Goal: Task Accomplishment & Management: Manage account settings

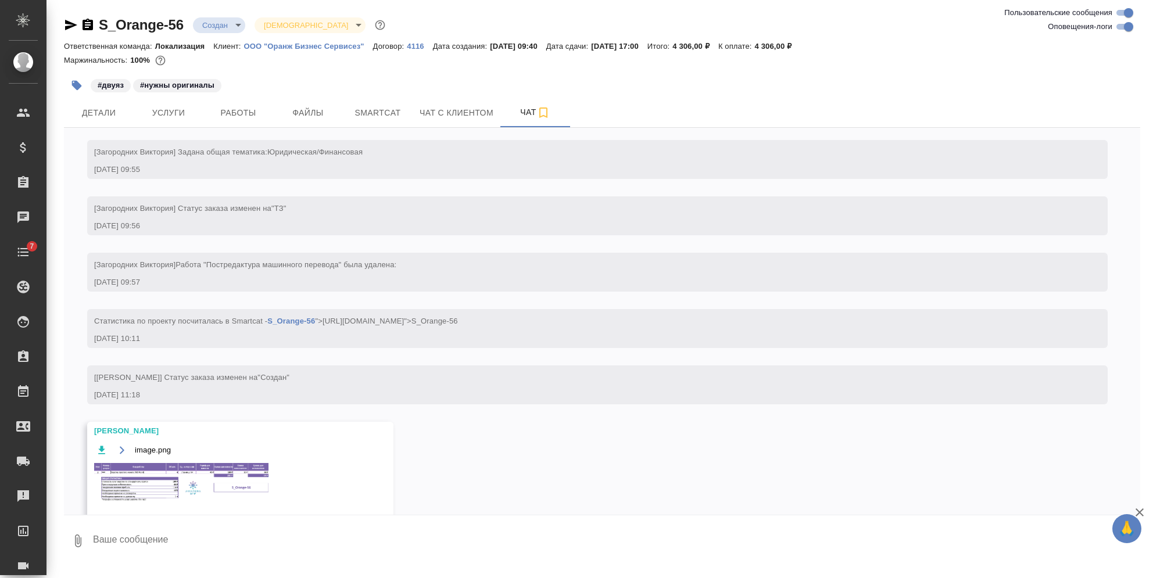
scroll to position [265, 0]
click at [86, 114] on span "Детали" at bounding box center [99, 113] width 56 height 15
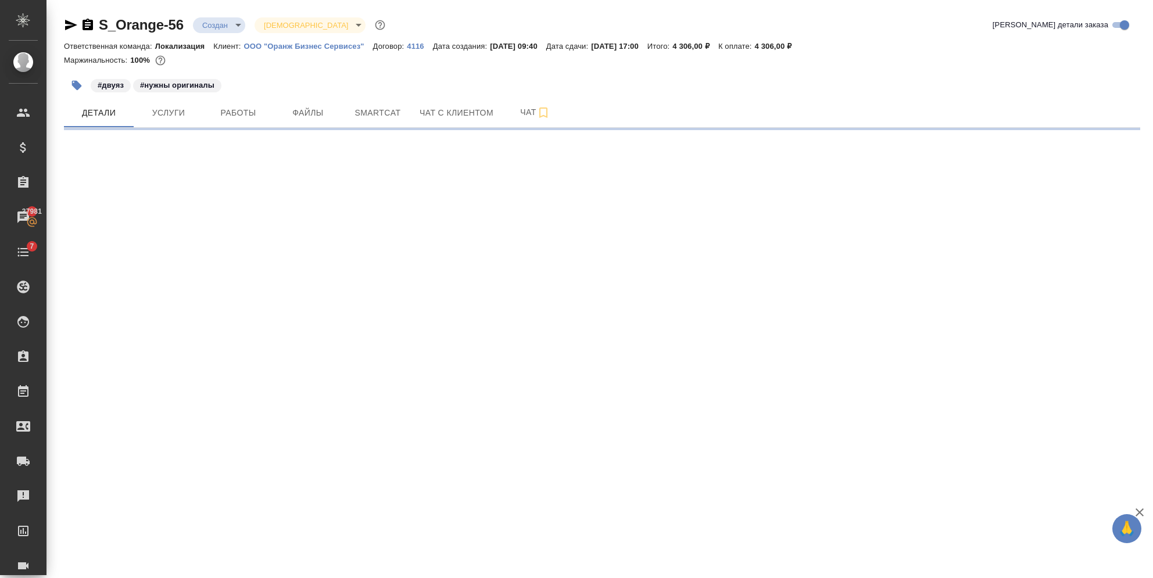
select select "RU"
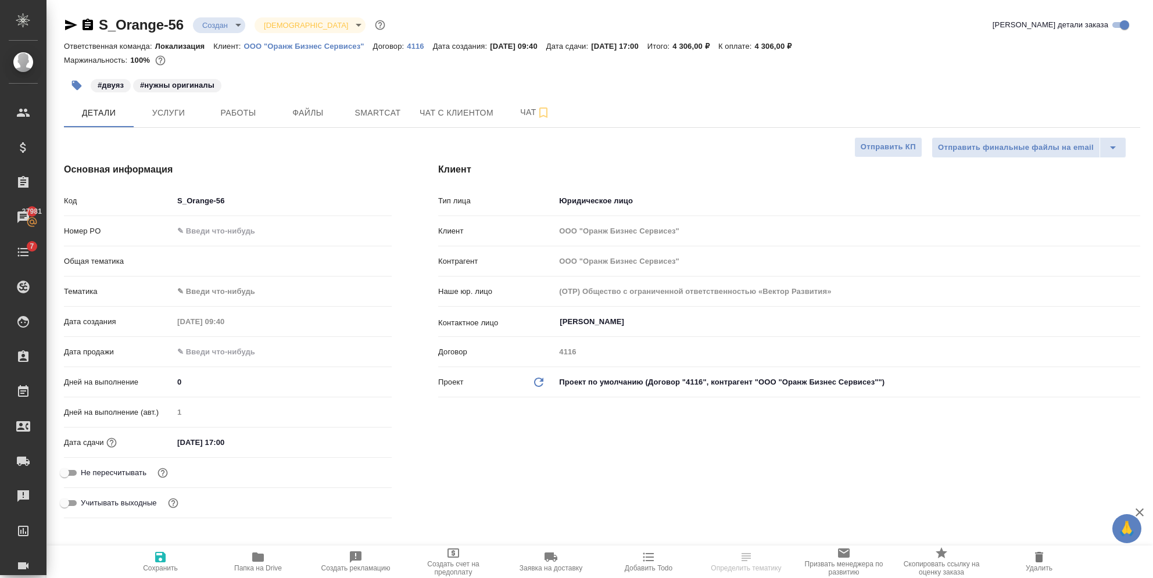
type textarea "x"
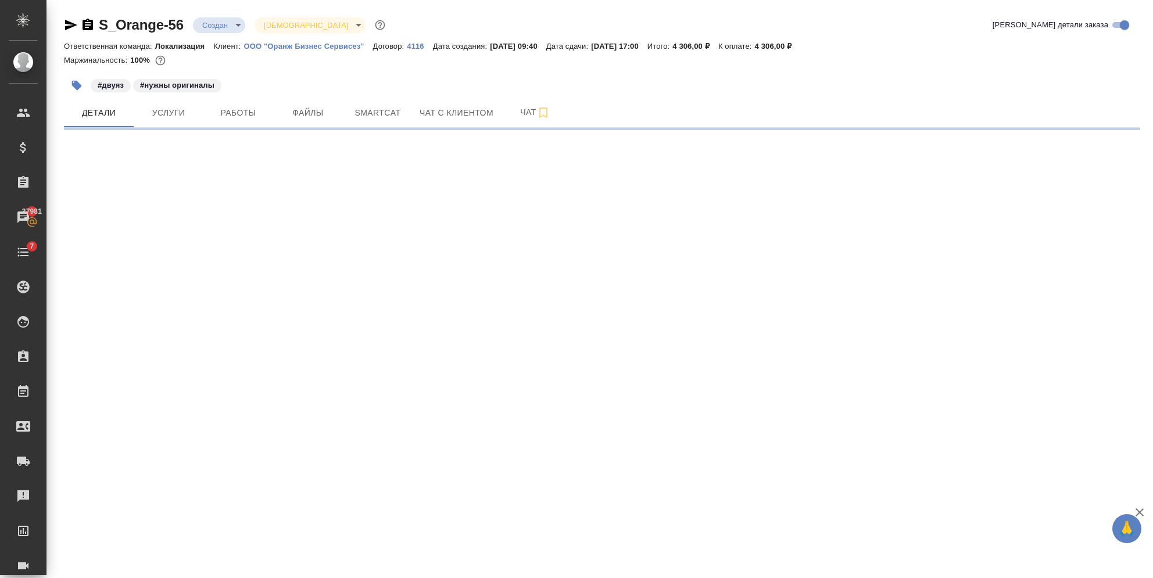
select select "RU"
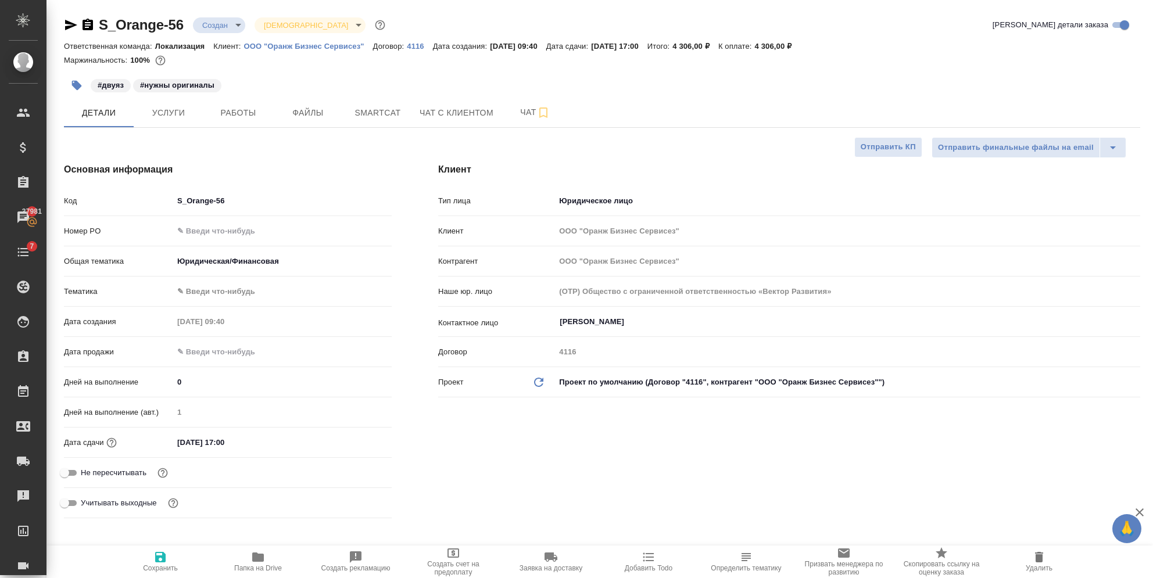
type textarea "x"
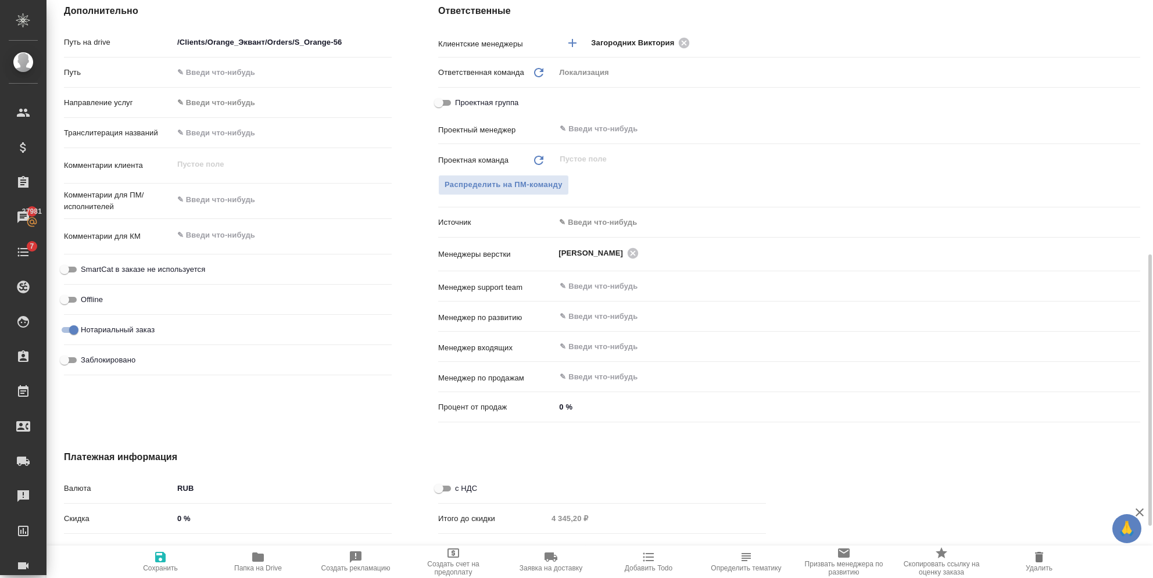
scroll to position [653, 0]
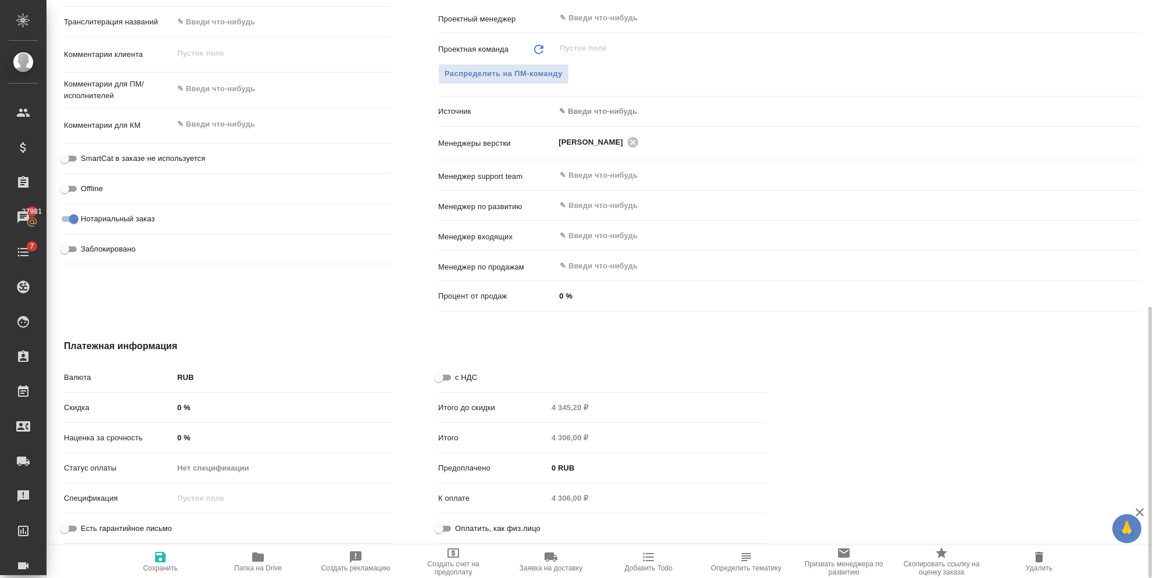
click at [460, 377] on span "с НДС" at bounding box center [466, 378] width 22 height 12
click at [460, 377] on input "с НДС" at bounding box center [439, 378] width 42 height 14
checkbox input "true"
type textarea "x"
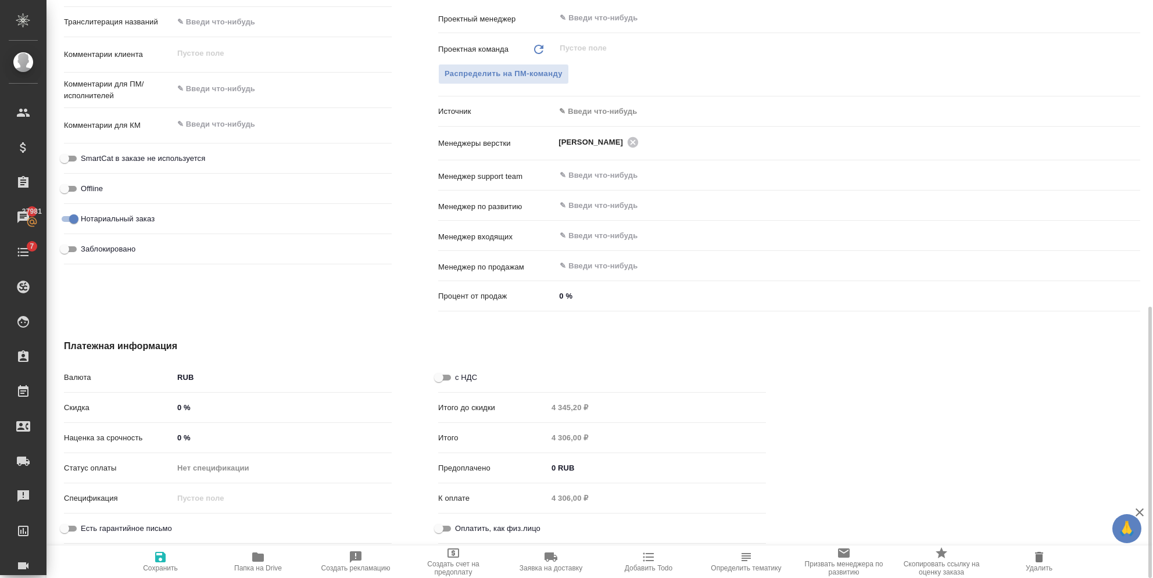
type textarea "x"
click at [168, 556] on span "Сохранить" at bounding box center [161, 562] width 84 height 22
type textarea "x"
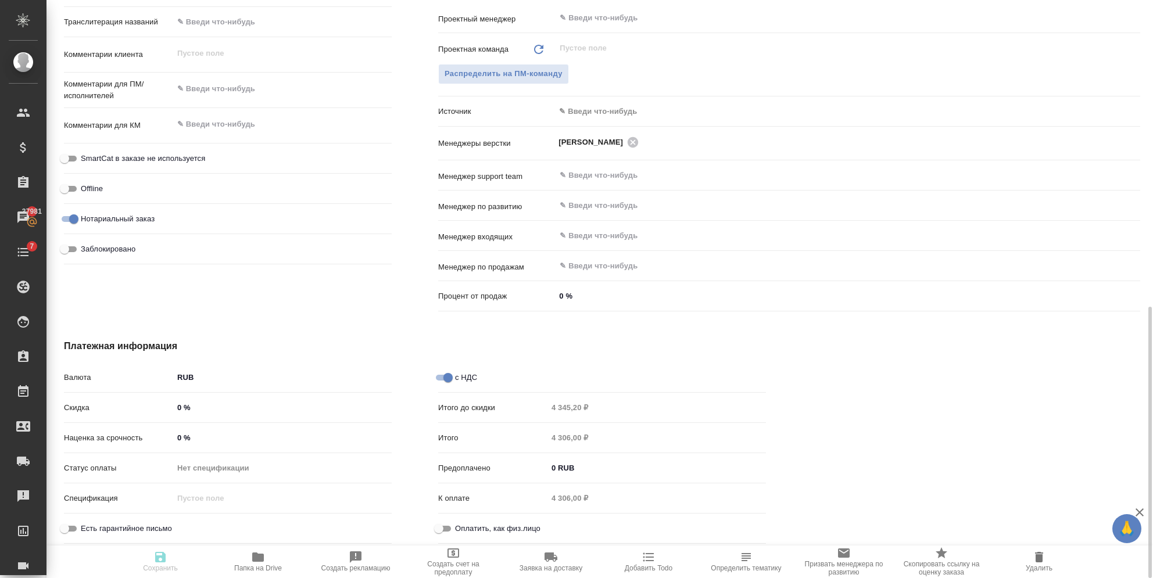
type textarea "x"
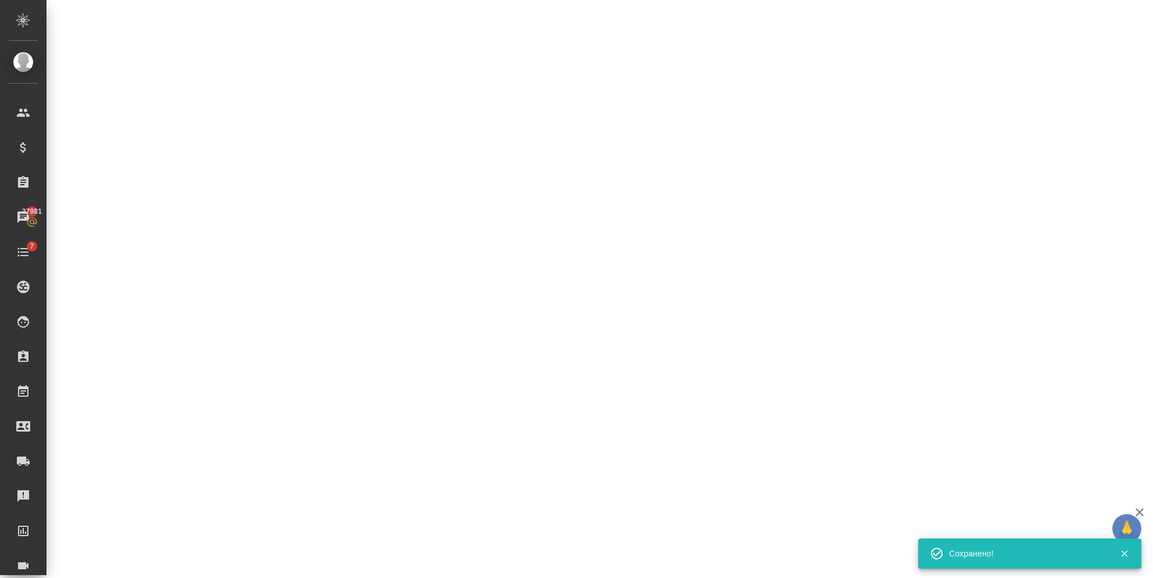
select select "RU"
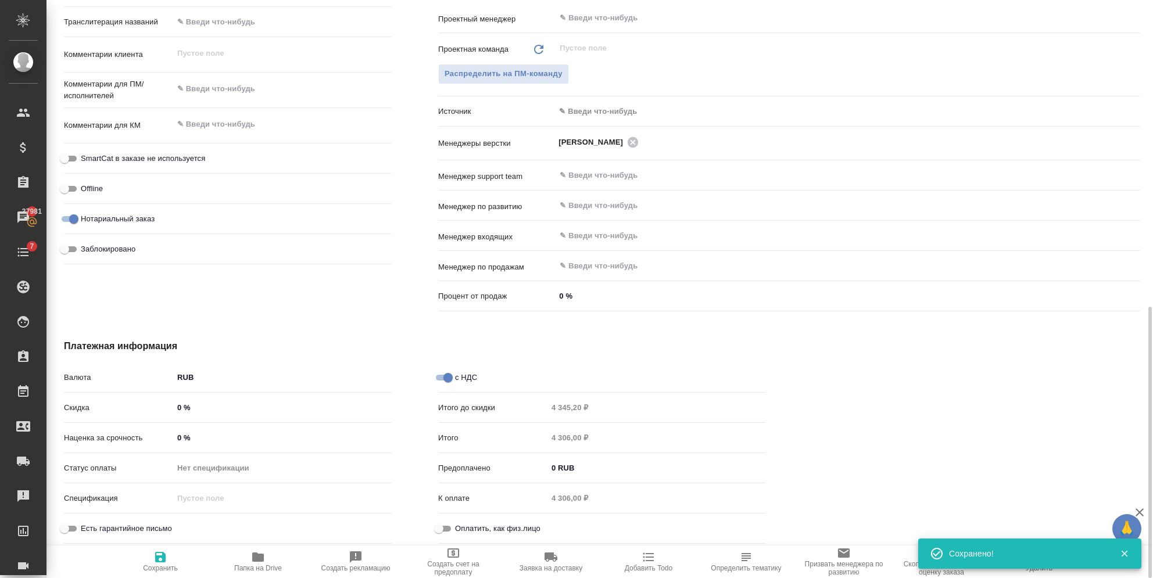
type textarea "x"
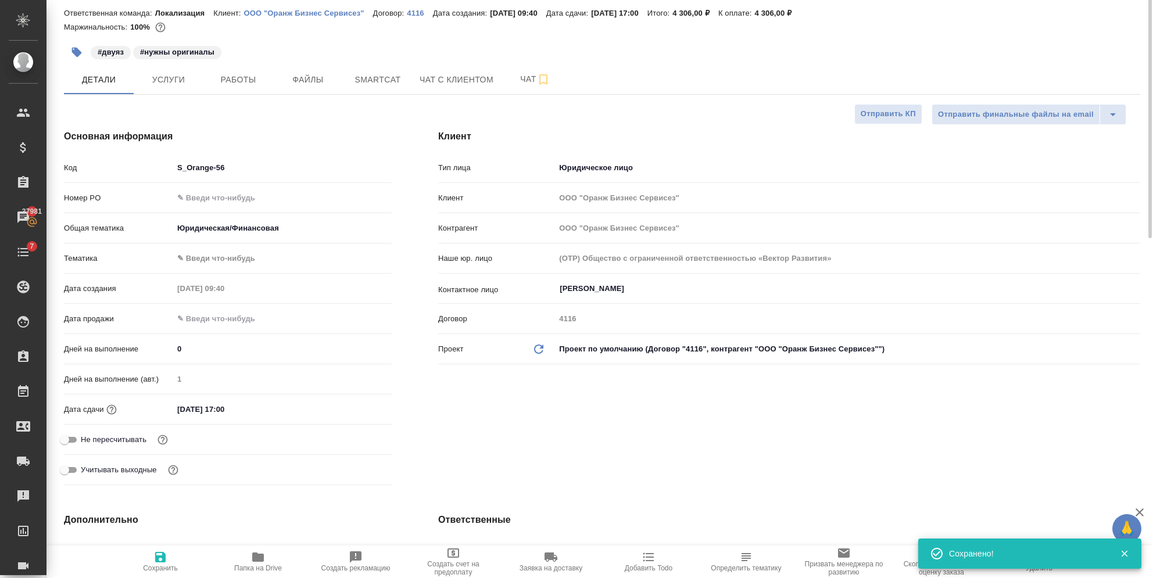
scroll to position [0, 0]
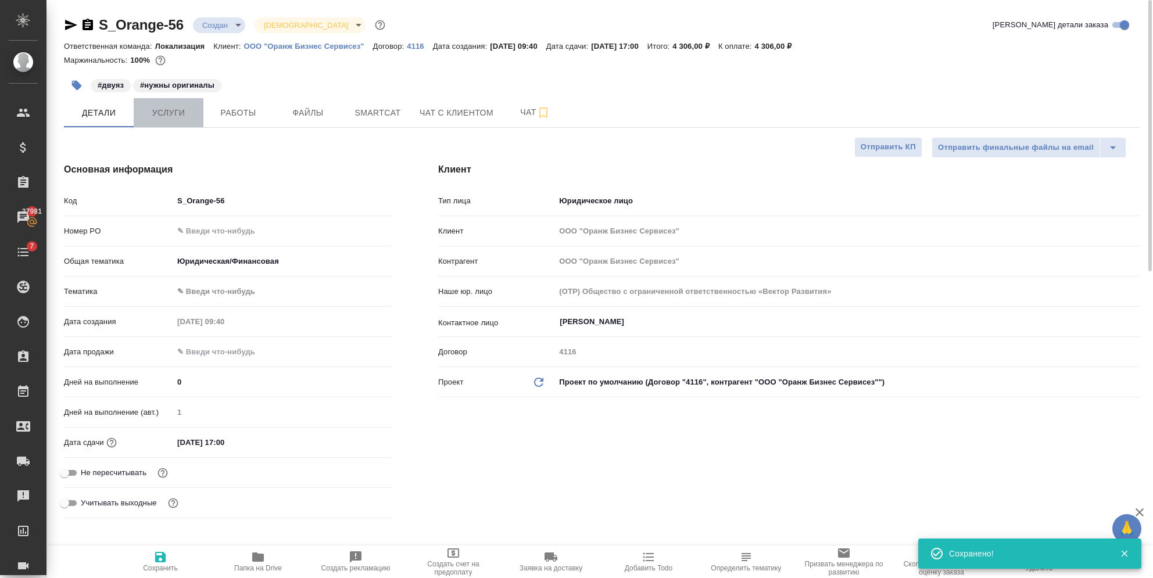
click at [167, 111] on span "Услуги" at bounding box center [169, 113] width 56 height 15
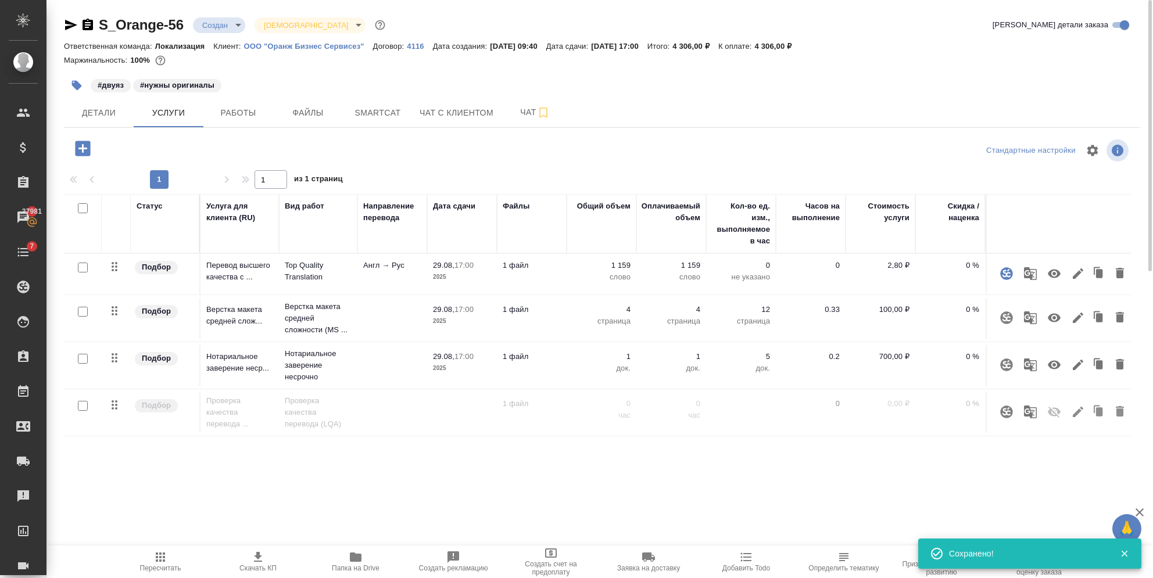
click at [168, 559] on span "Пересчитать" at bounding box center [161, 562] width 84 height 22
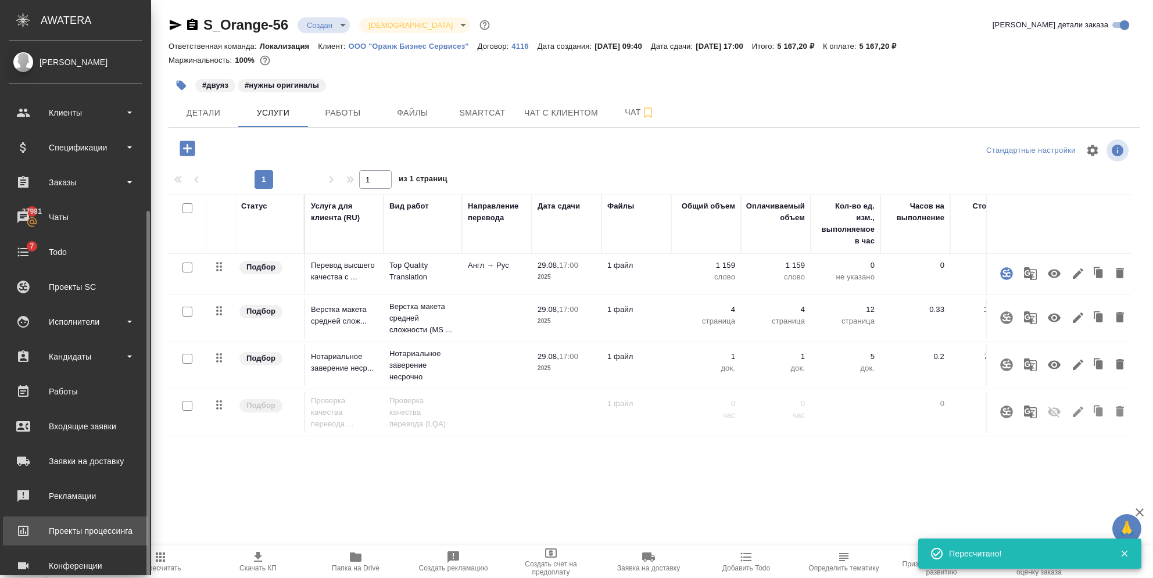
scroll to position [92, 0]
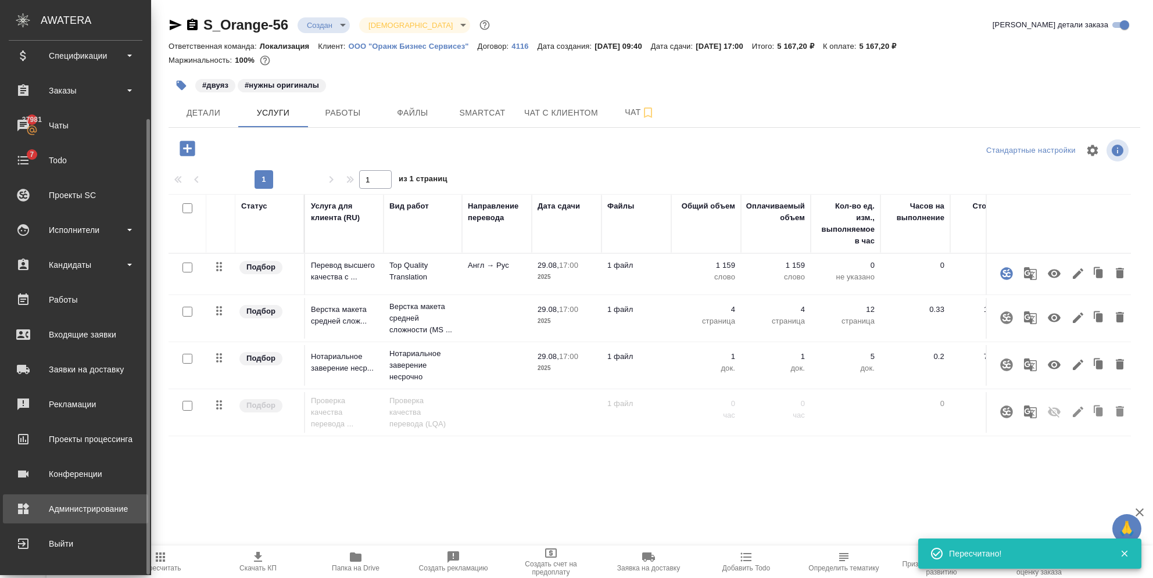
click at [51, 517] on div "Администрирование" at bounding box center [76, 509] width 134 height 17
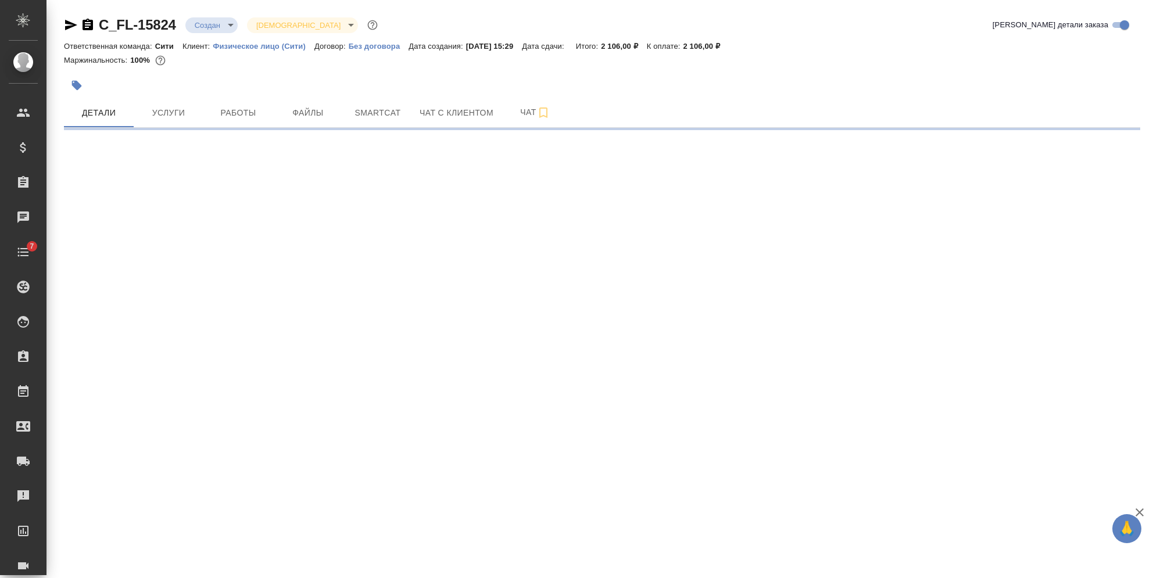
click at [66, 26] on icon "button" at bounding box center [71, 25] width 14 height 14
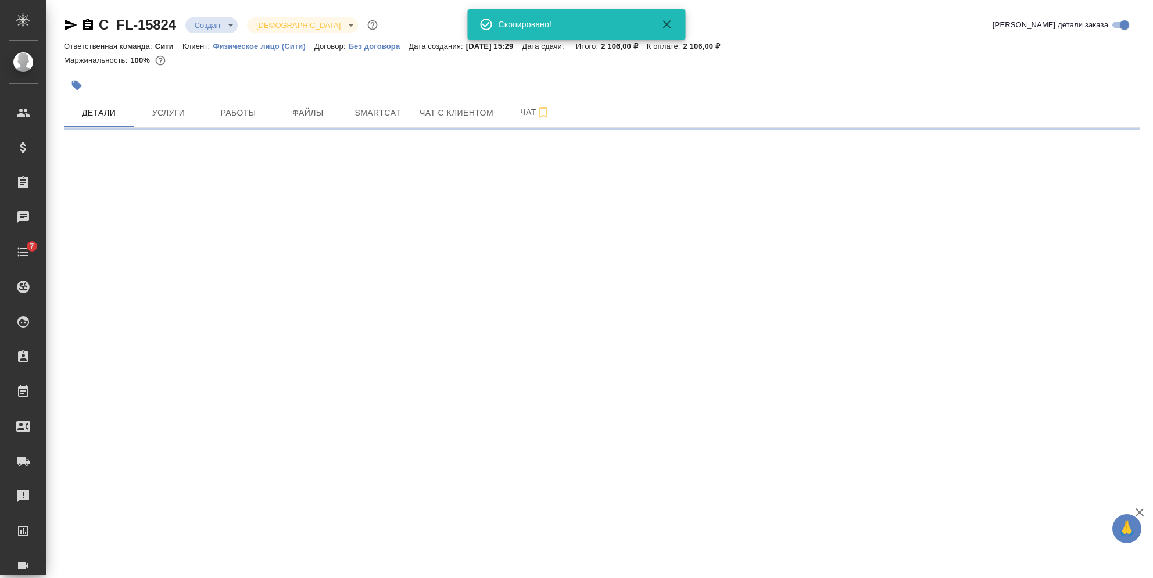
select select "RU"
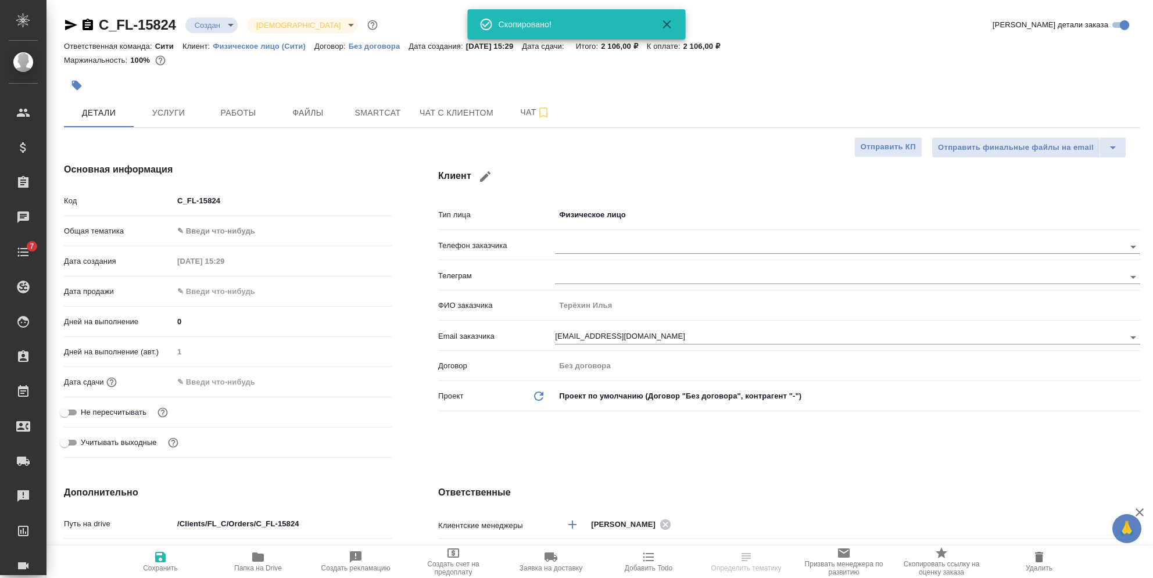
type textarea "x"
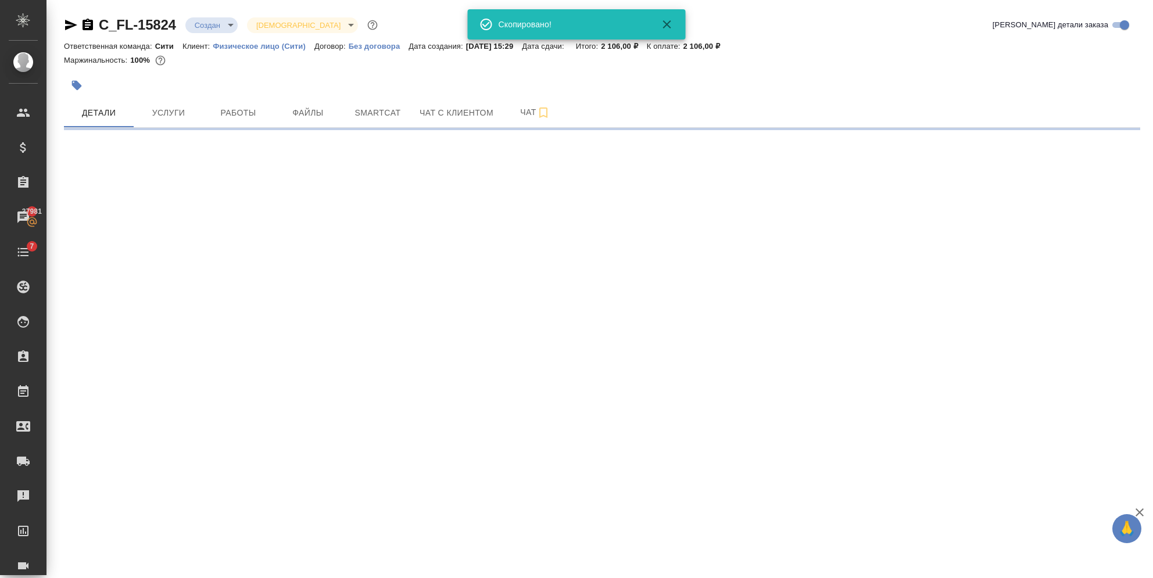
select select "RU"
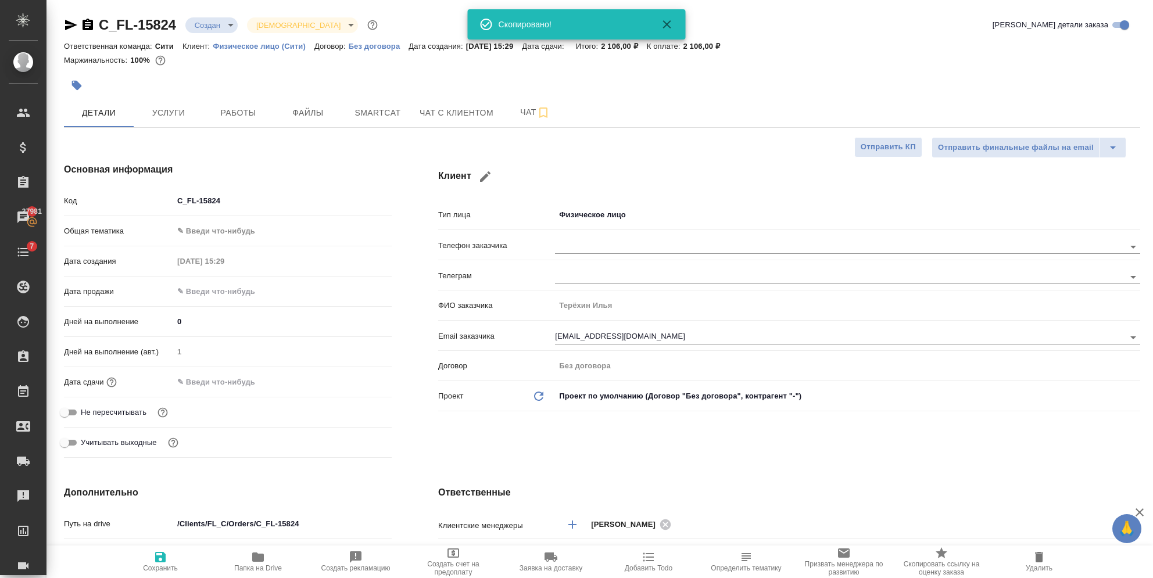
type textarea "x"
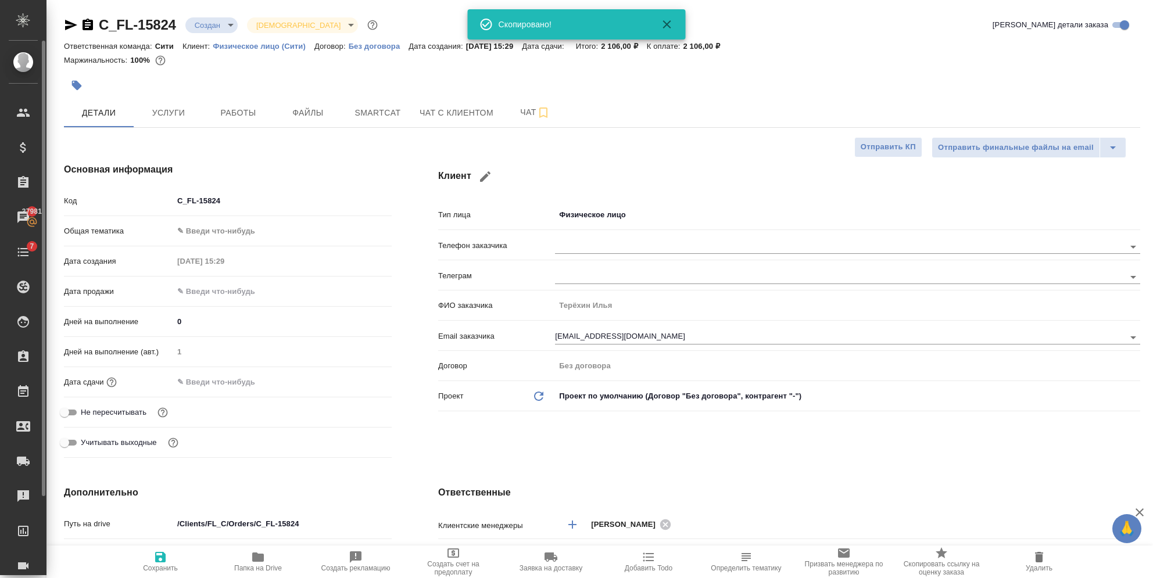
type textarea "x"
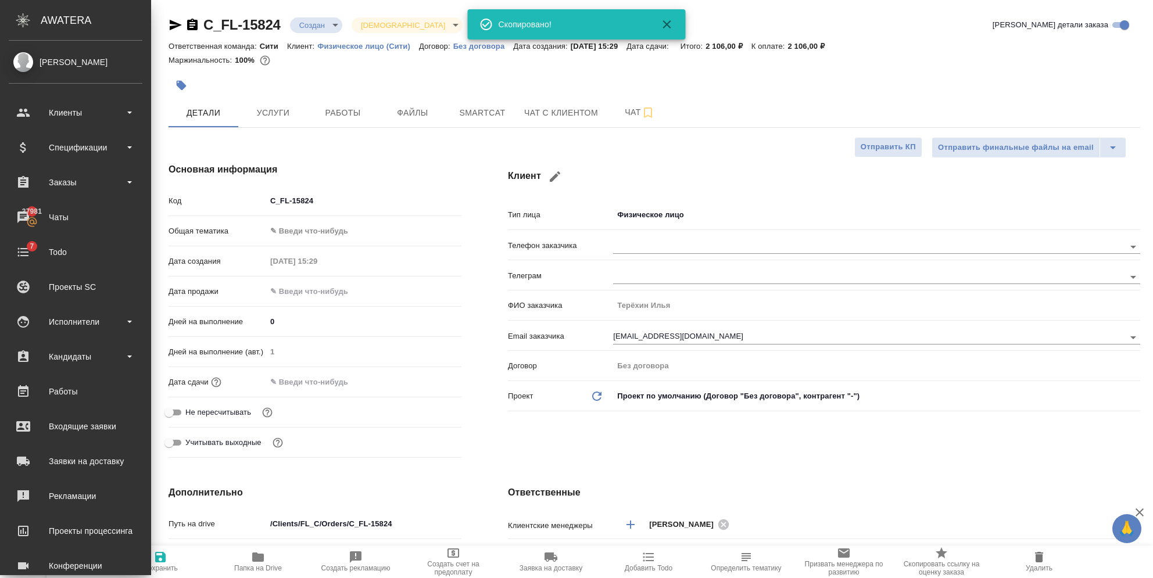
type textarea "x"
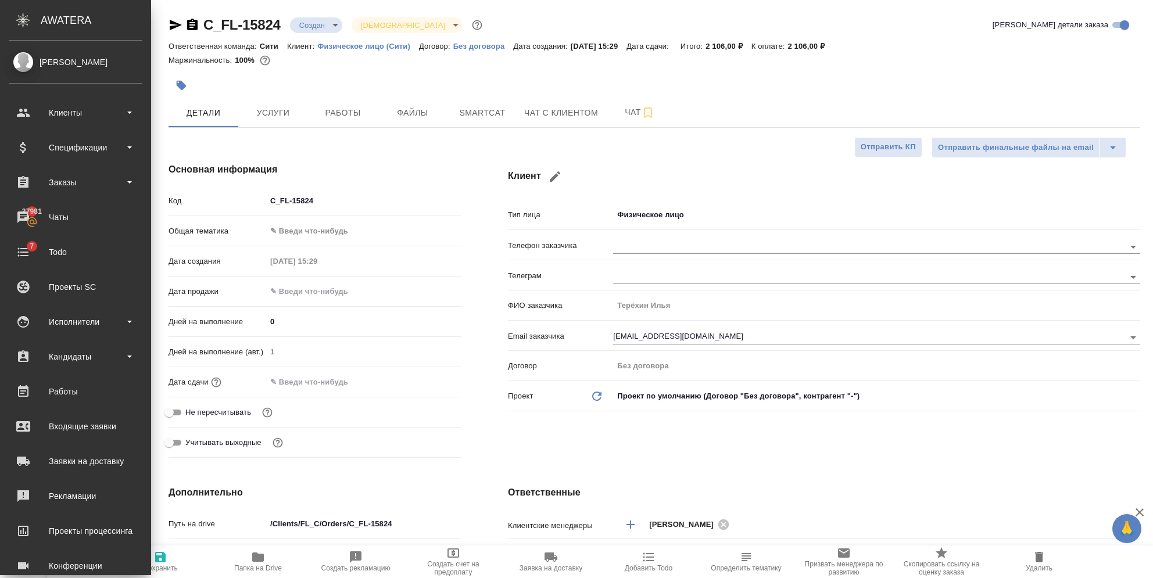
type textarea "x"
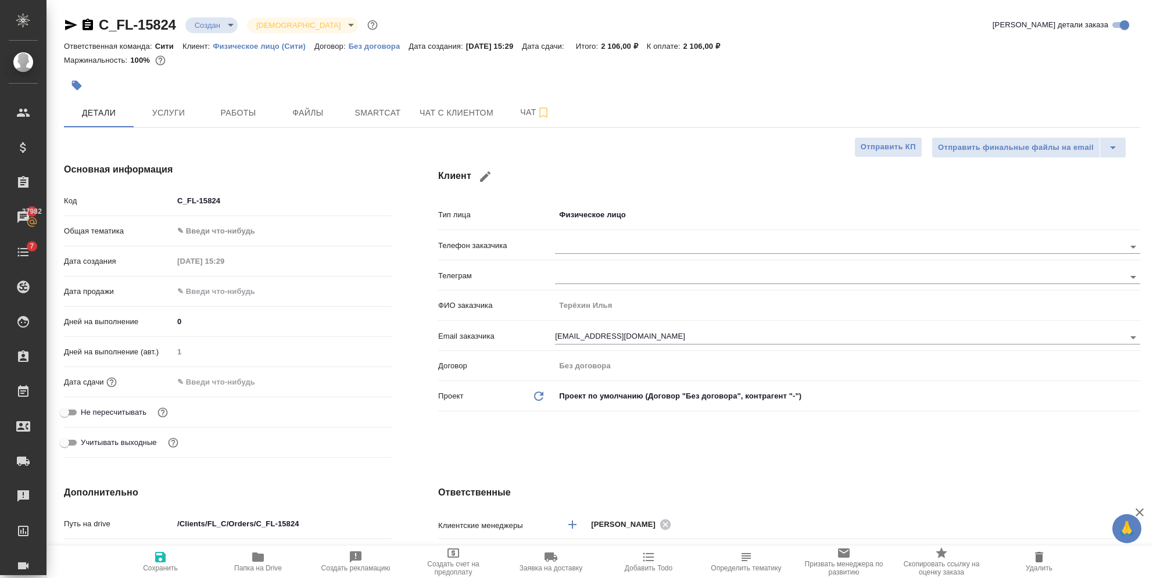
click at [91, 28] on icon "button" at bounding box center [88, 25] width 10 height 12
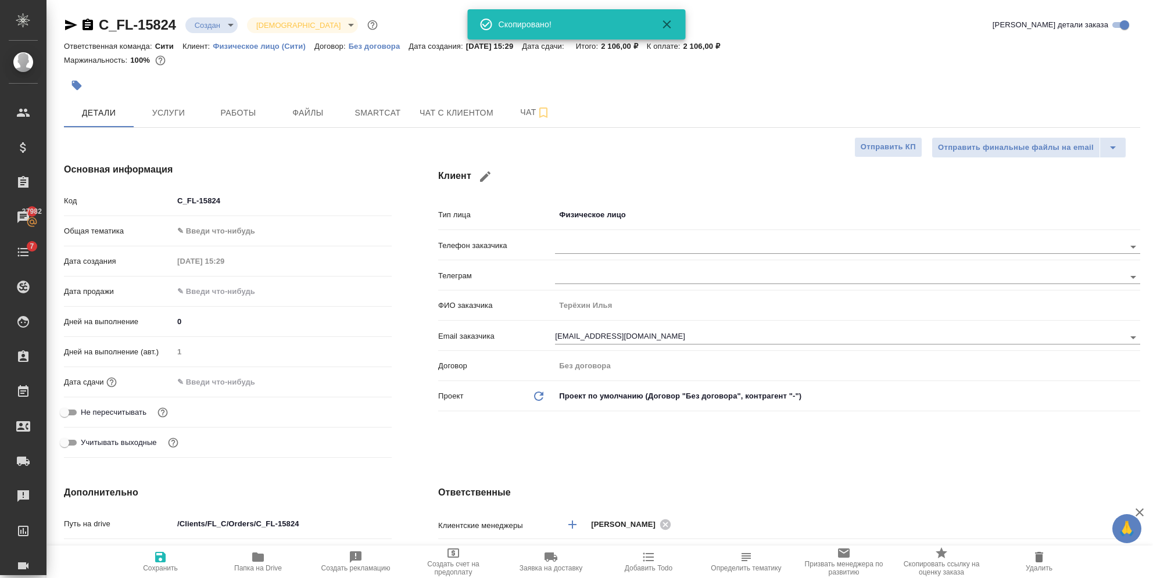
type textarea "x"
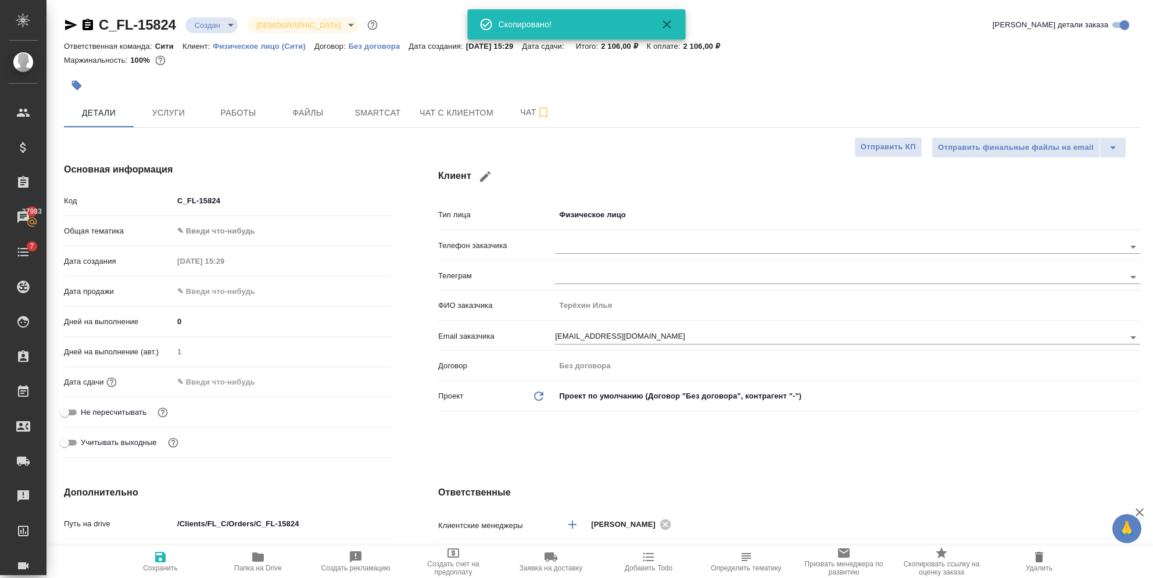
type textarea "x"
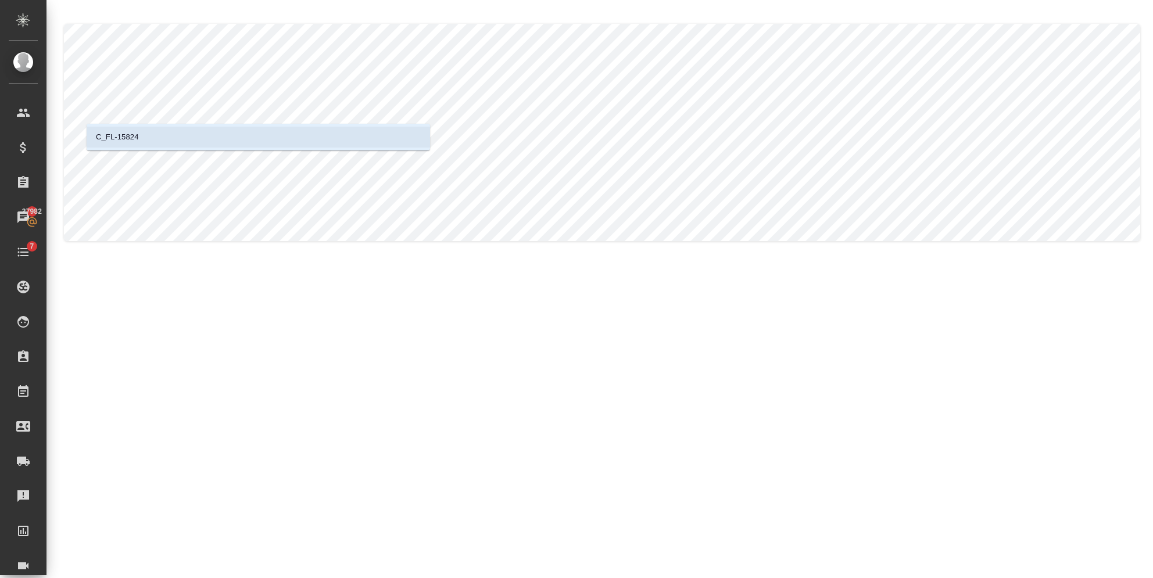
click at [199, 136] on li "C_FL-15824" at bounding box center [259, 137] width 344 height 21
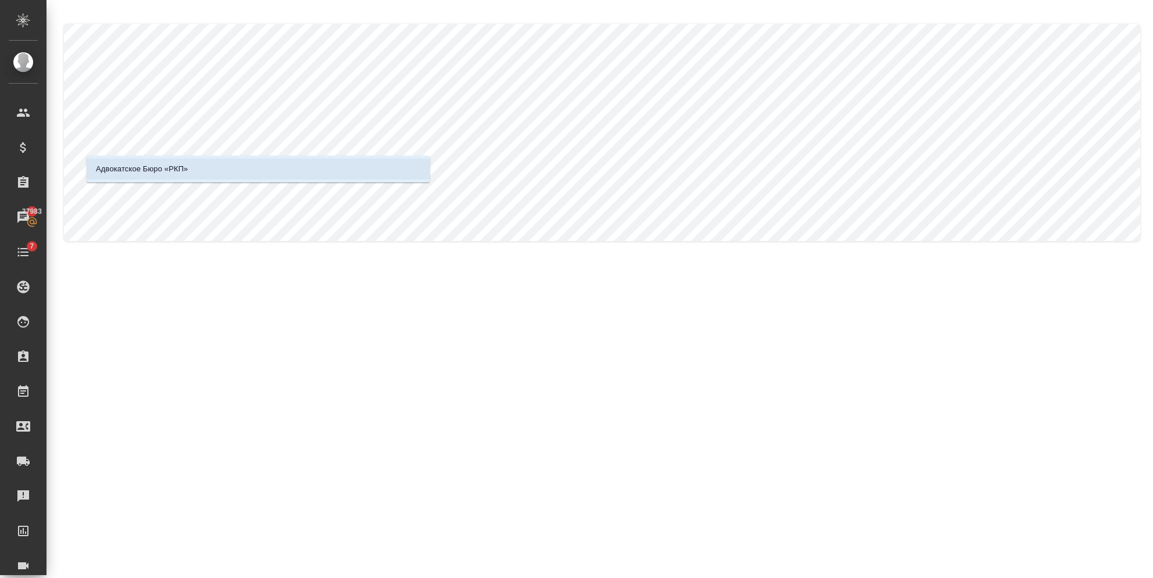
click at [317, 162] on li "Адвокатское Бюро «РКП»" at bounding box center [259, 169] width 344 height 21
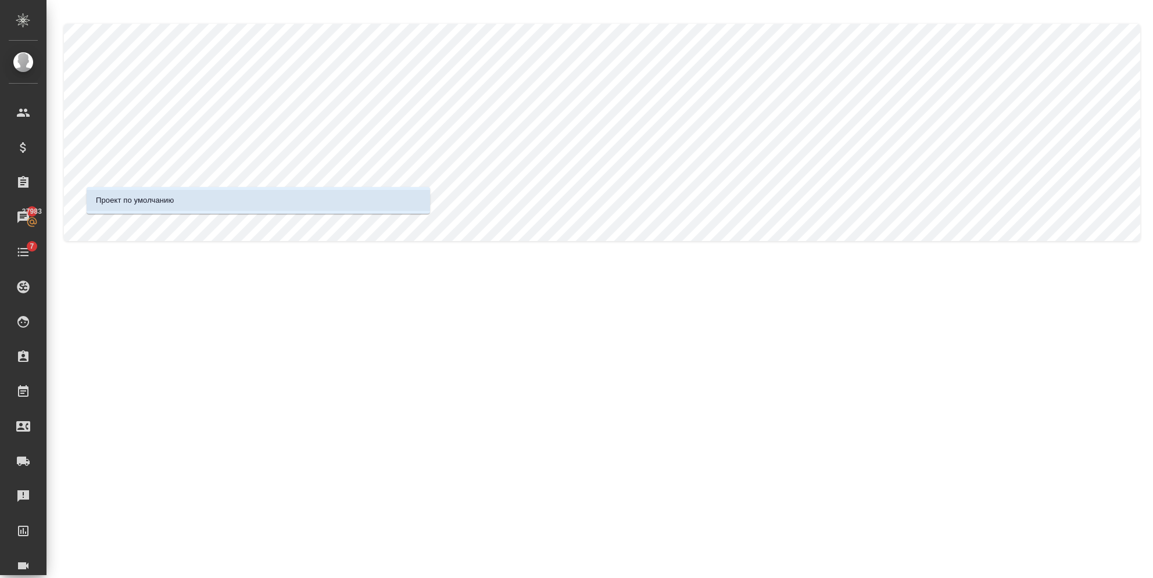
click at [306, 196] on li "Проект по умолчанию" at bounding box center [259, 200] width 344 height 21
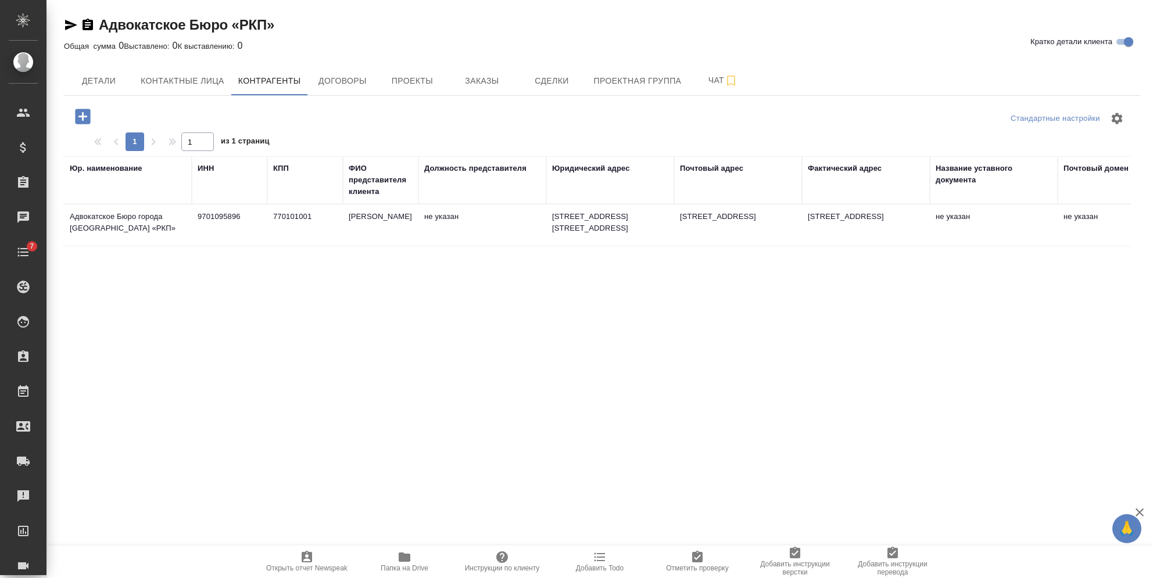
click at [86, 26] on icon "button" at bounding box center [88, 25] width 10 height 12
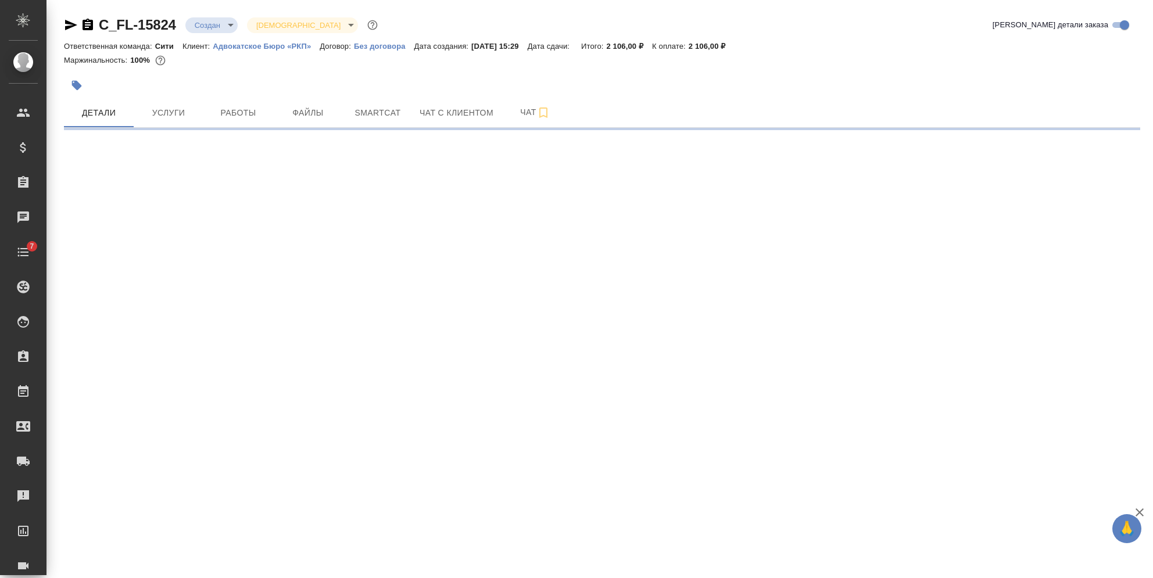
select select "RU"
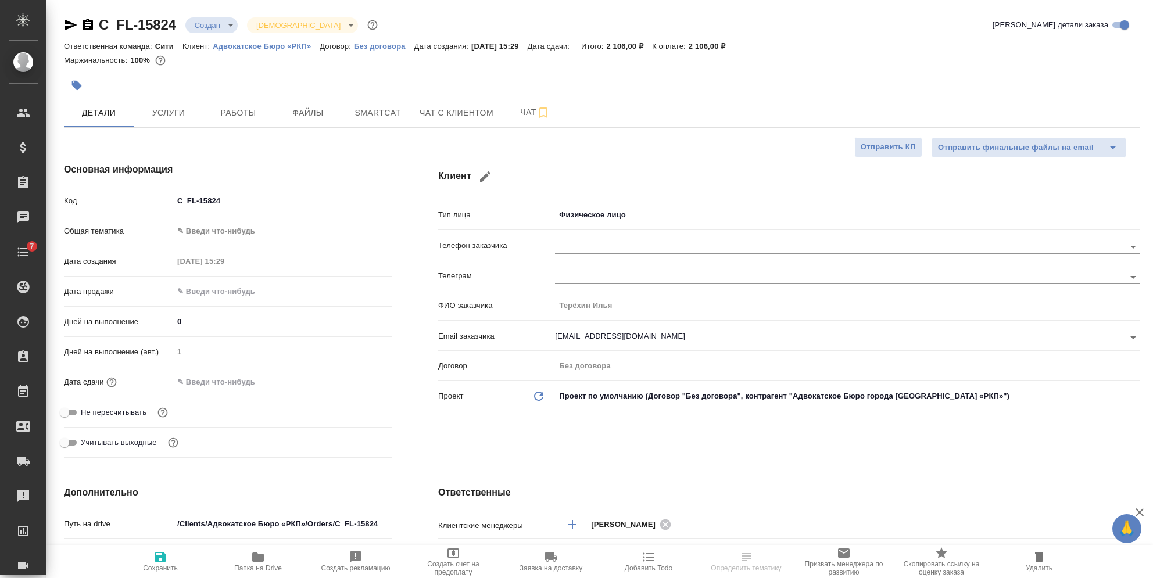
type textarea "x"
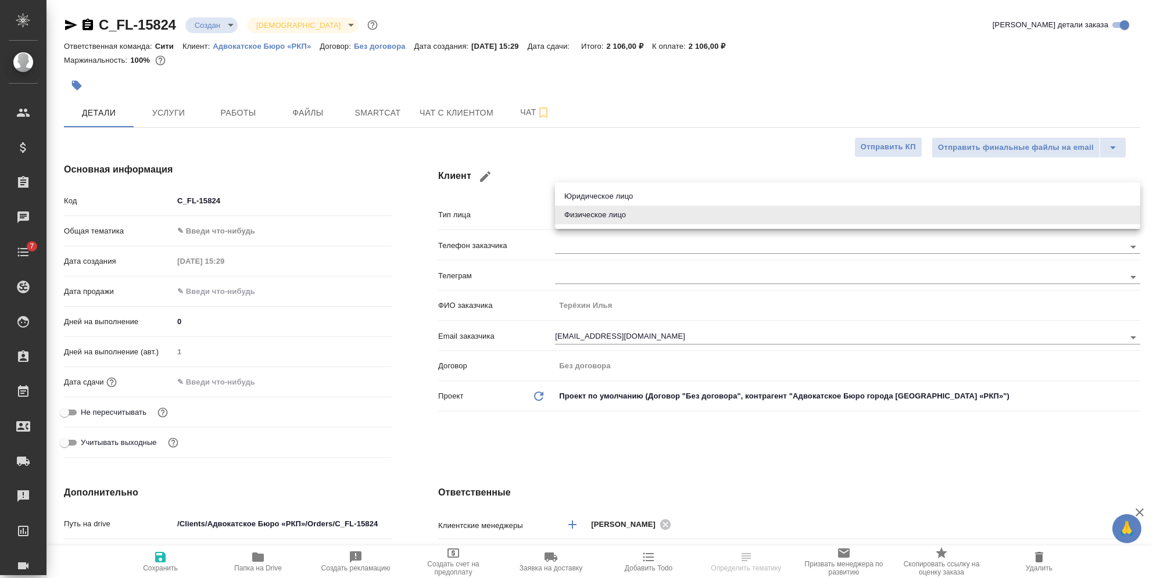
click at [620, 210] on body "🙏 .cls-1 fill:#fff; AWATERA [PERSON_NAME] Спецификации Заказы Чаты 7 Todo Проек…" at bounding box center [576, 289] width 1153 height 578
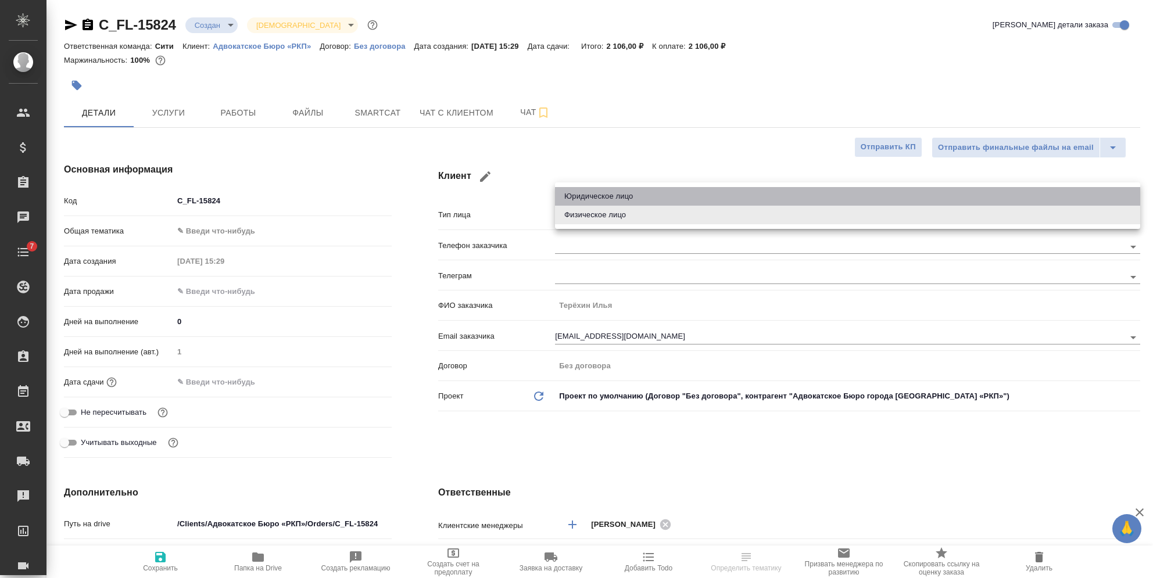
click at [616, 192] on li "Юридическое лицо" at bounding box center [847, 196] width 585 height 19
type input "company"
type textarea "x"
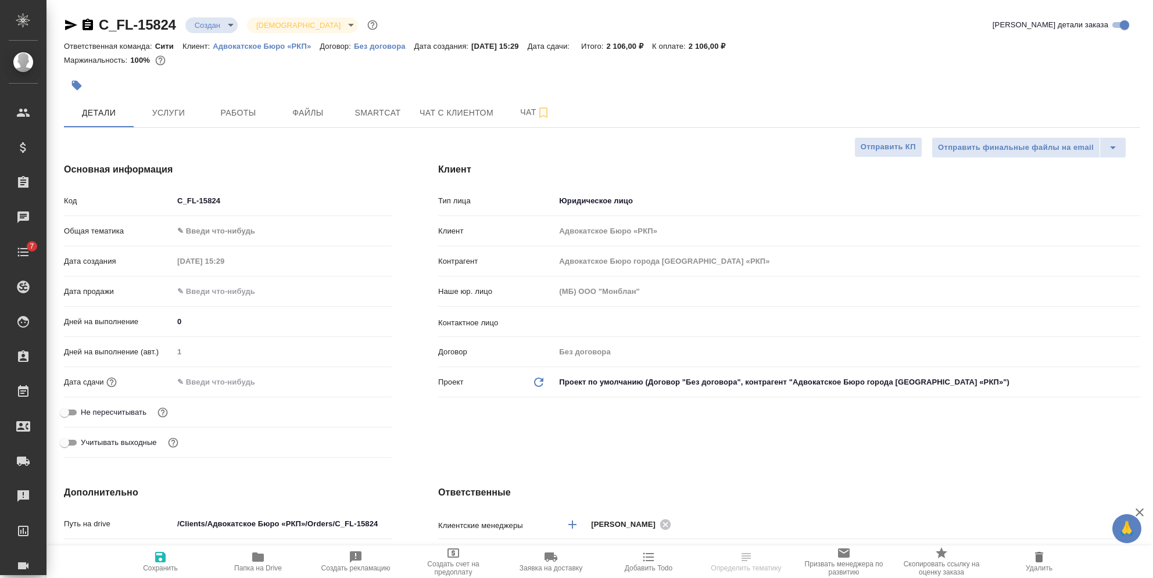
click at [543, 378] on icon at bounding box center [538, 382] width 9 height 9
type textarea "x"
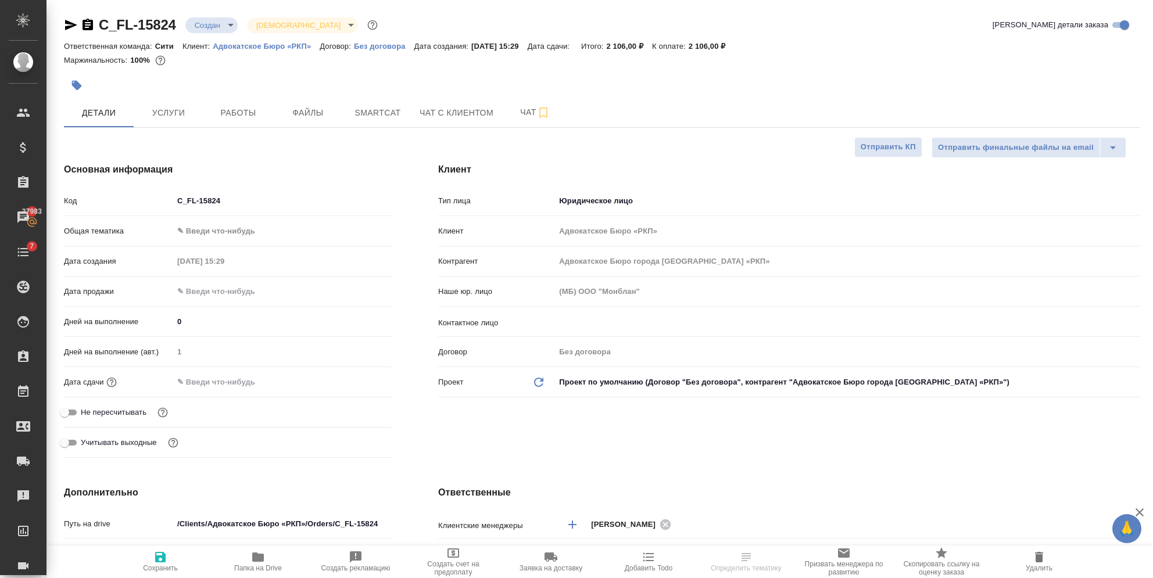
type textarea "x"
type input "(OTP) Общество с ограниченной ответственностью «Вектор Развития»"
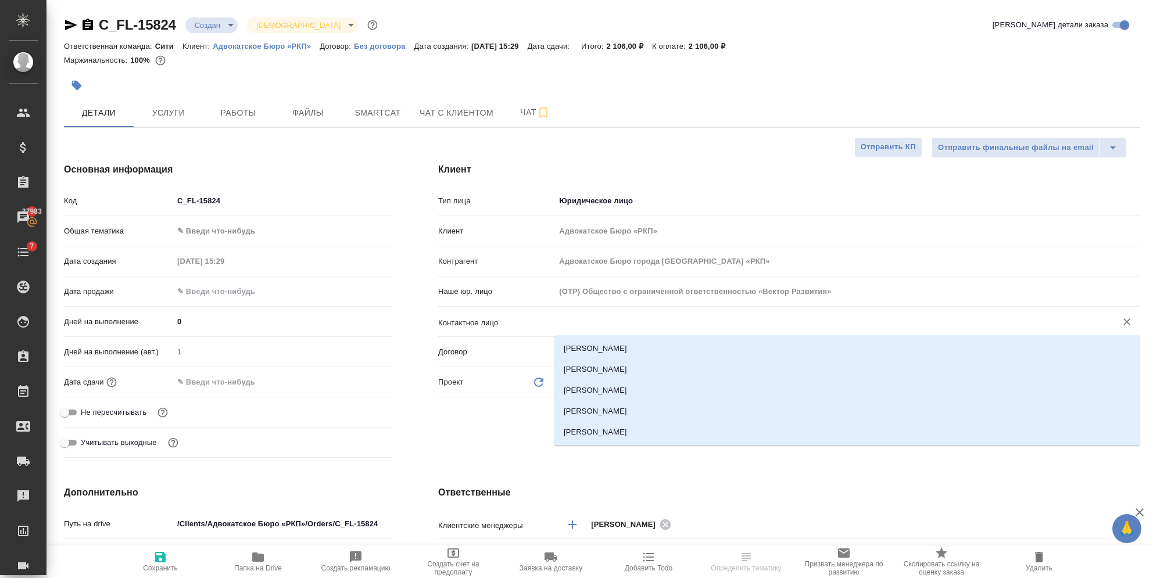
click at [594, 317] on input "text" at bounding box center [829, 322] width 540 height 14
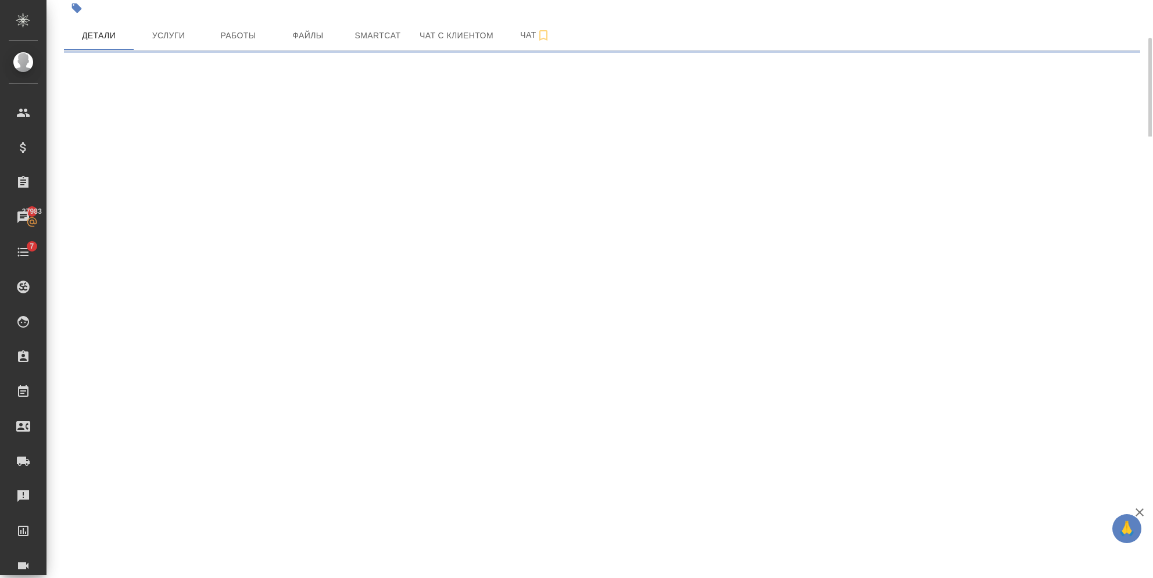
select select "RU"
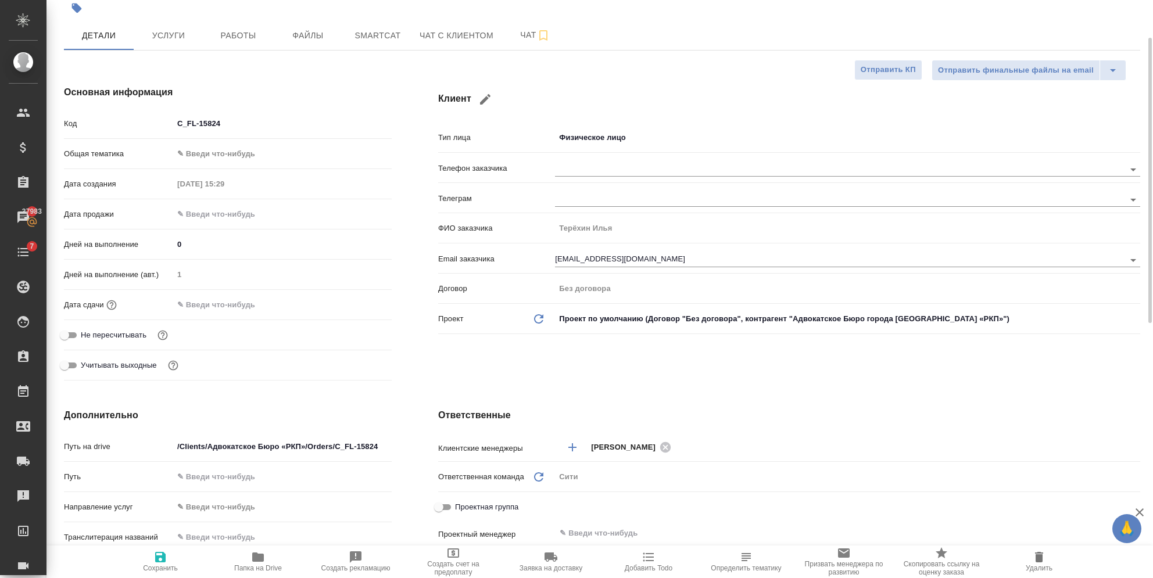
type textarea "x"
click at [616, 140] on body "🙏 .cls-1 fill:#fff; AWATERA [PERSON_NAME] Спецификации Заказы 37983 Чаты 7 Todo…" at bounding box center [576, 289] width 1153 height 578
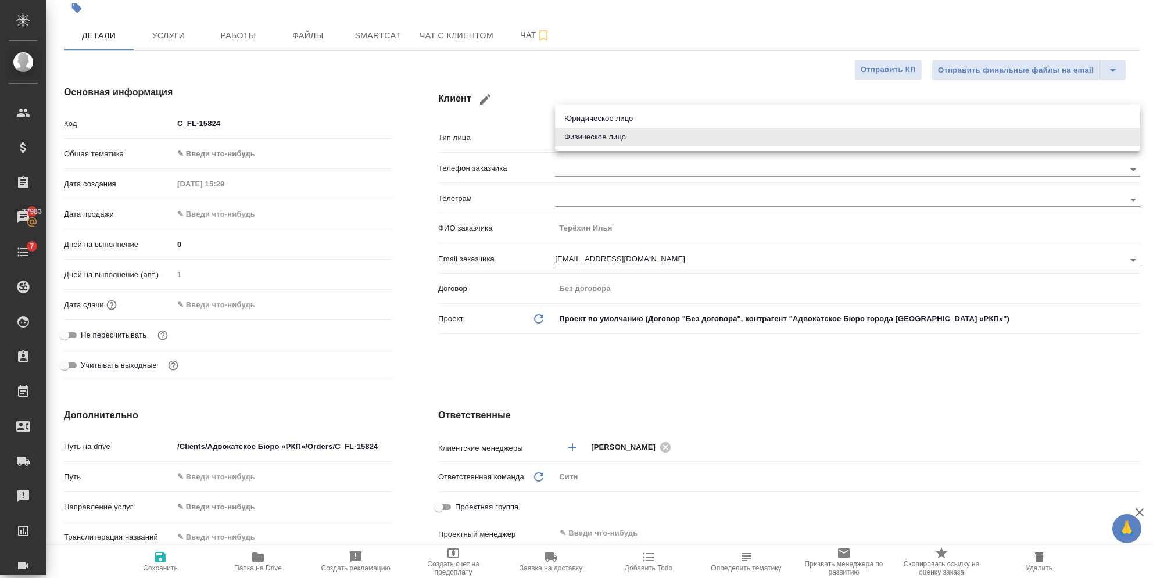
click at [612, 117] on li "Юридическое лицо" at bounding box center [847, 118] width 585 height 19
type input "company"
type textarea "x"
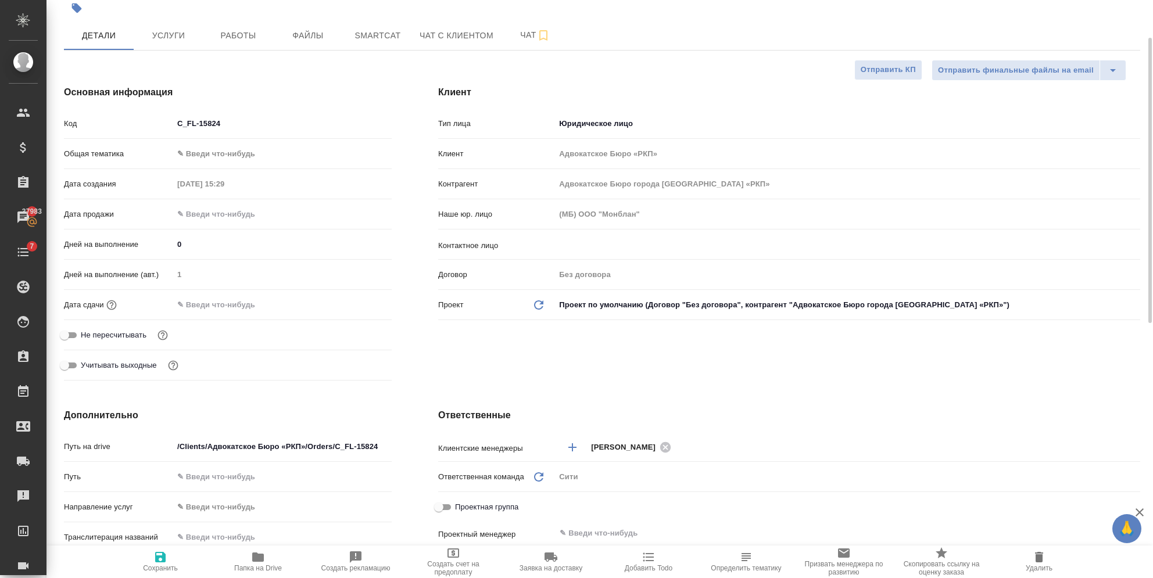
click at [538, 305] on icon "Обновить данные" at bounding box center [539, 305] width 14 height 14
type textarea "x"
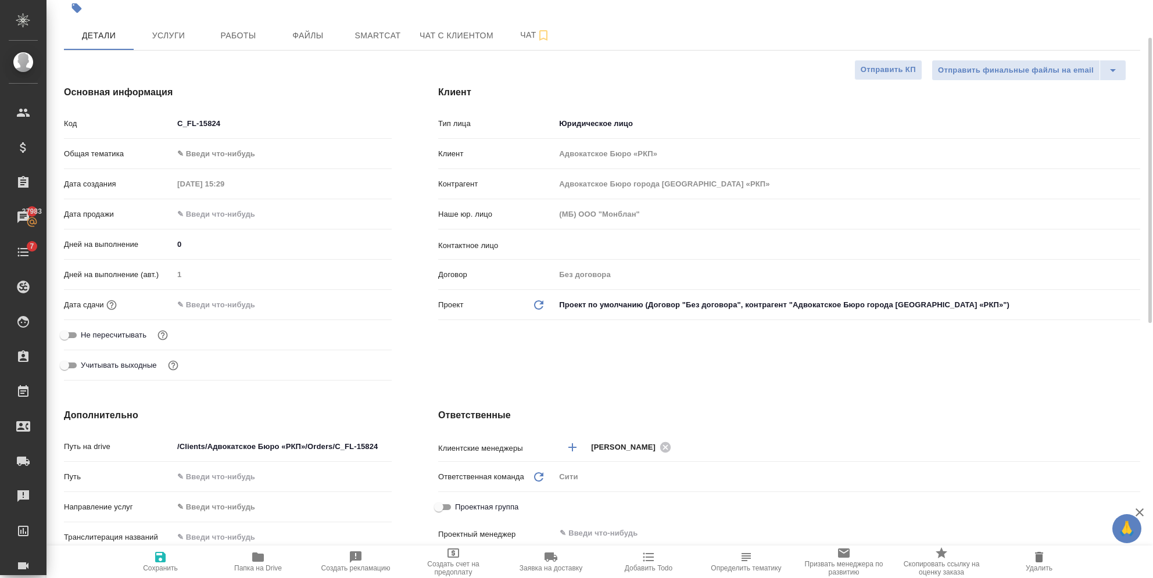
type textarea "x"
type input "(OTP) Общество с ограниченной ответственностью «Вектор Развития»"
click at [159, 558] on icon "button" at bounding box center [160, 557] width 10 height 10
type textarea "x"
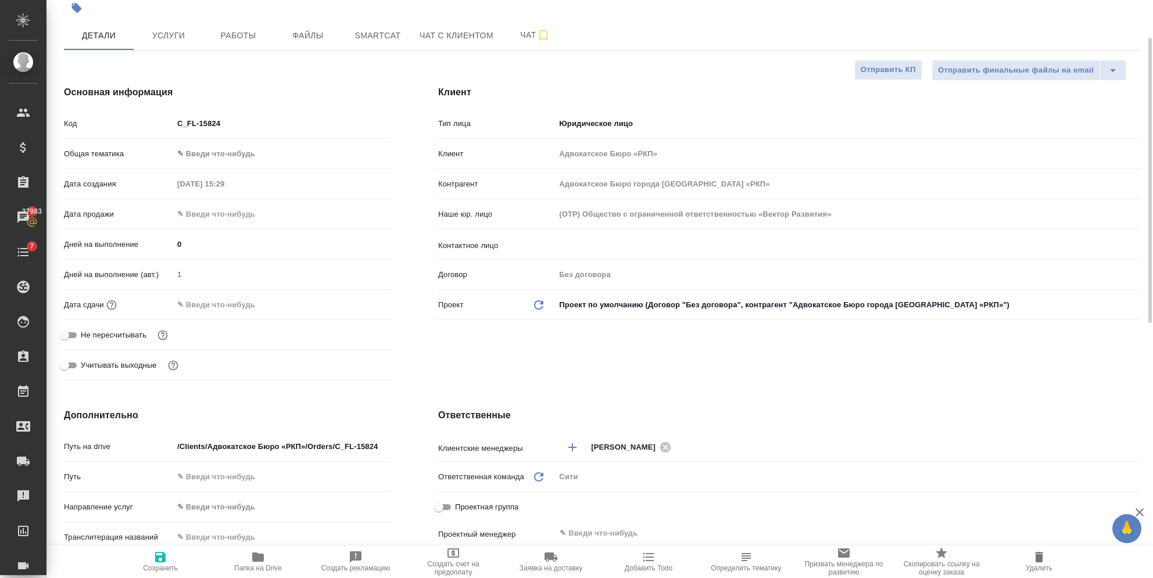
type textarea "x"
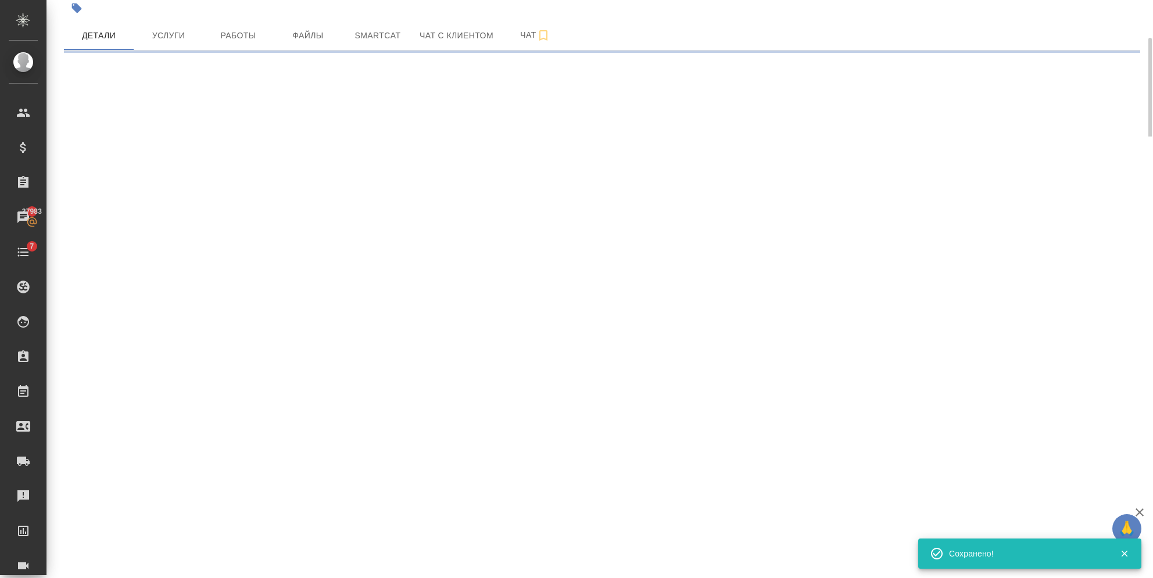
select select "RU"
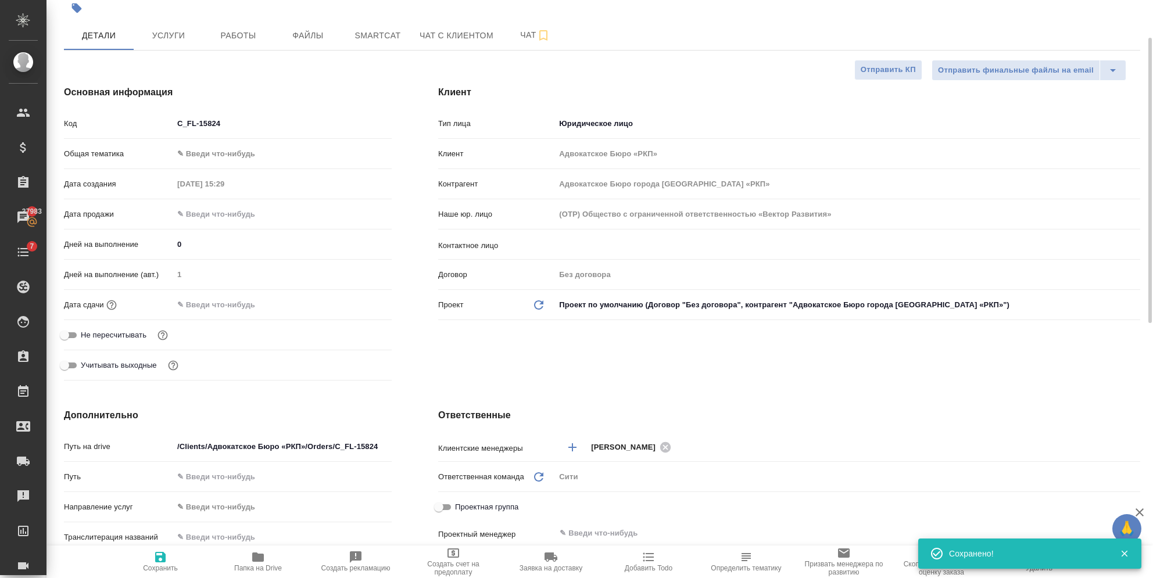
type textarea "x"
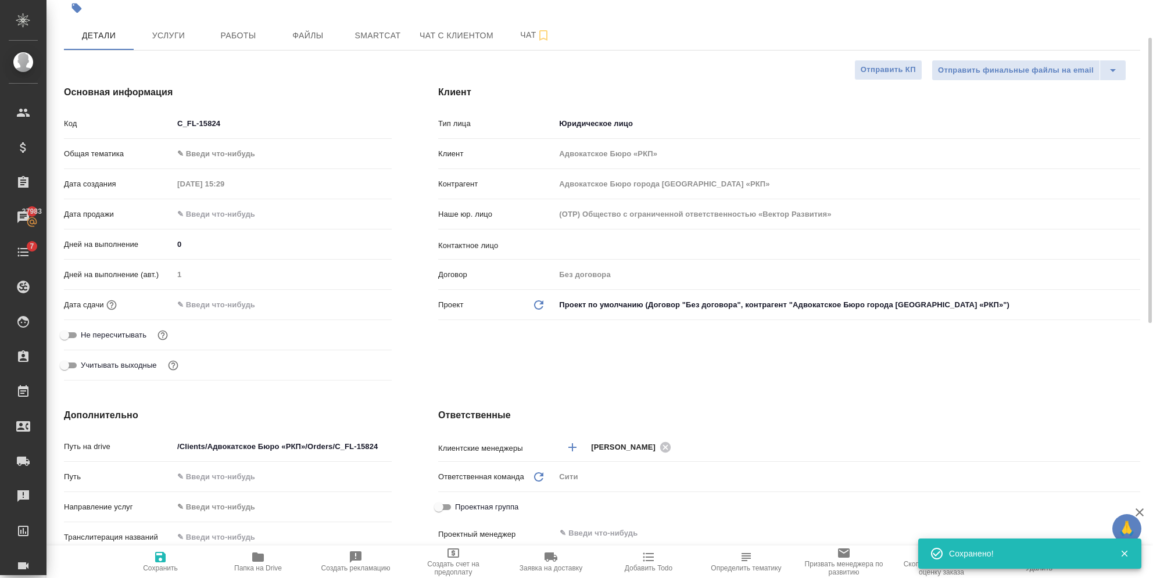
type textarea "x"
